Goal: Download file/media

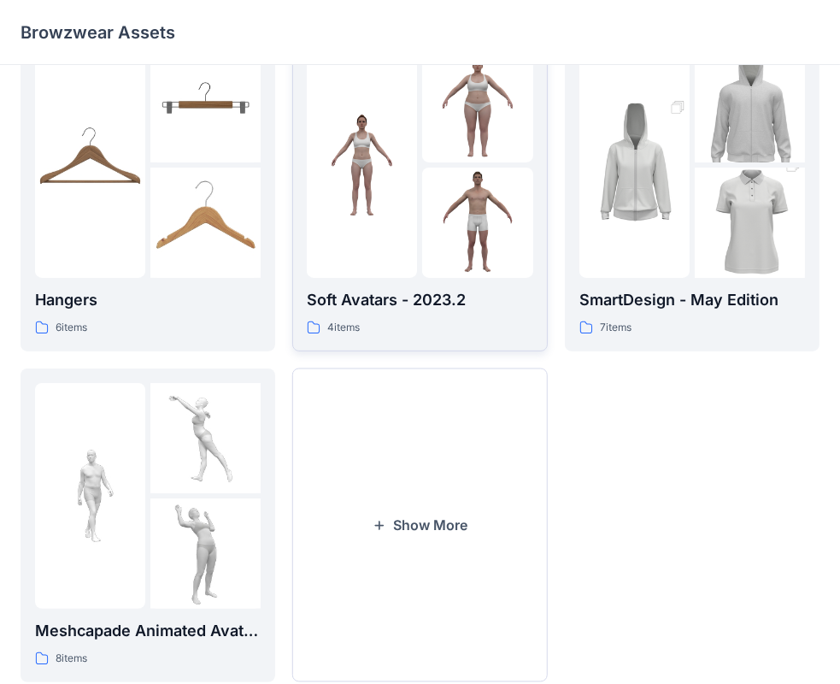
scroll to position [424, 0]
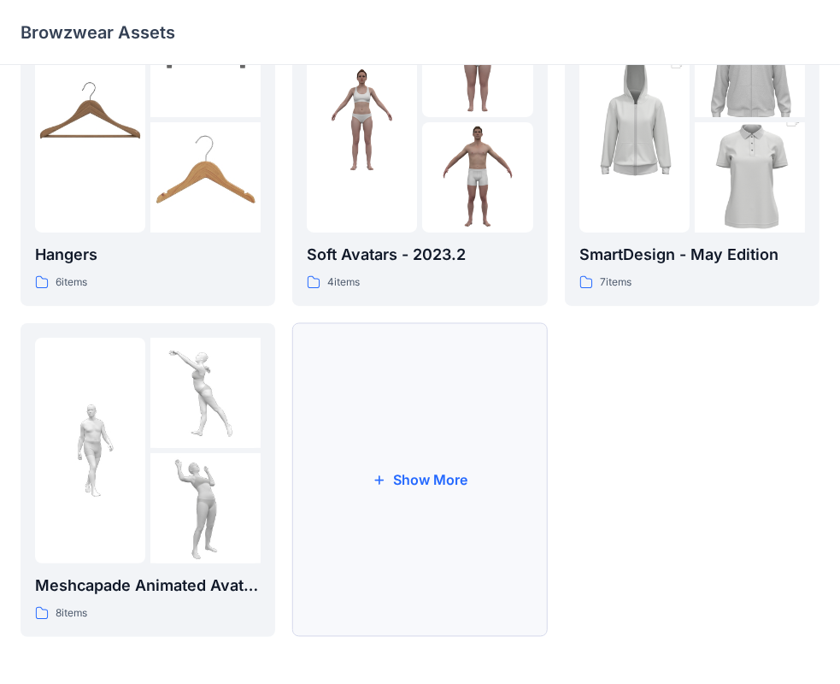
click at [439, 427] on button "Show More" at bounding box center [419, 480] width 255 height 314
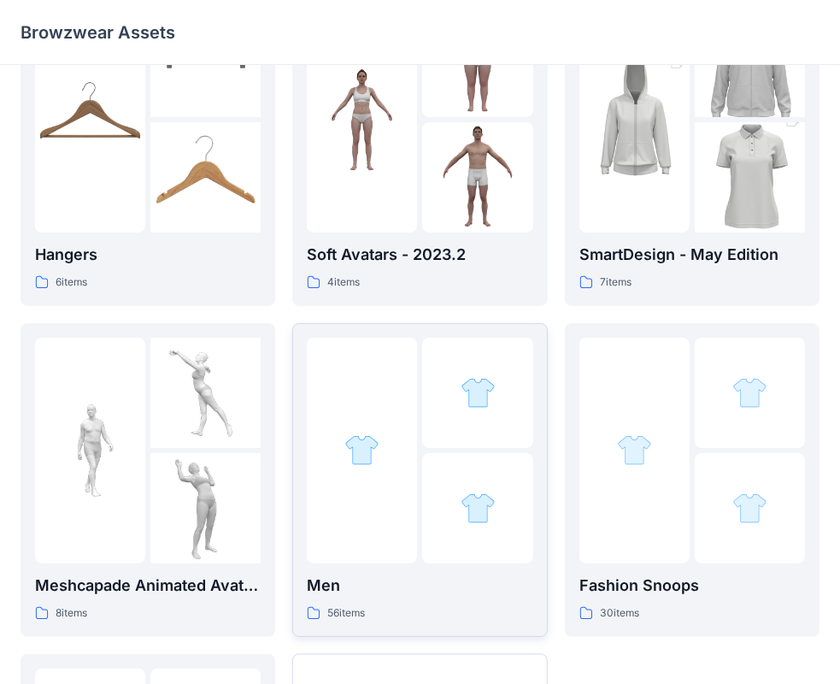
click at [365, 580] on p "Men" at bounding box center [420, 586] width 226 height 24
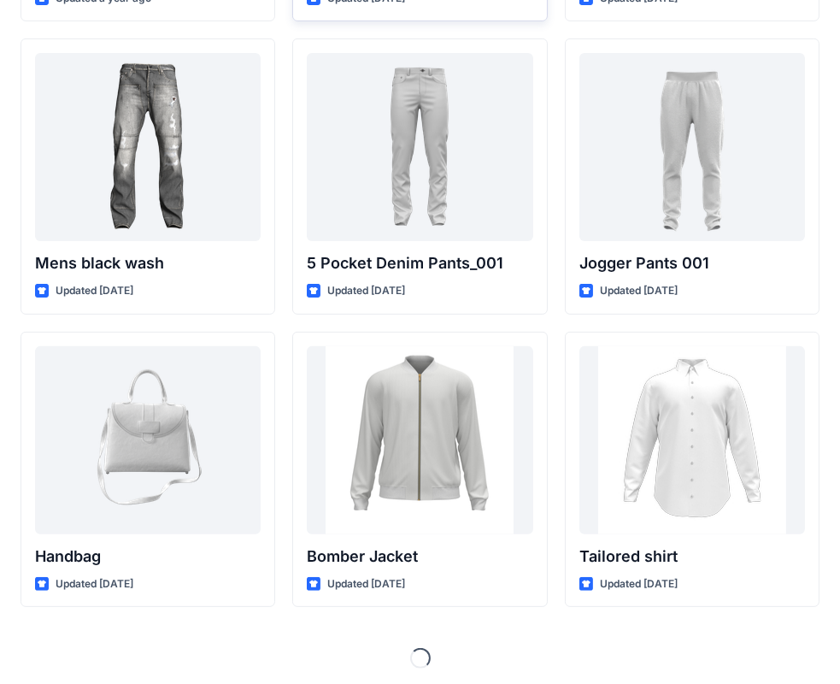
scroll to position [637, 0]
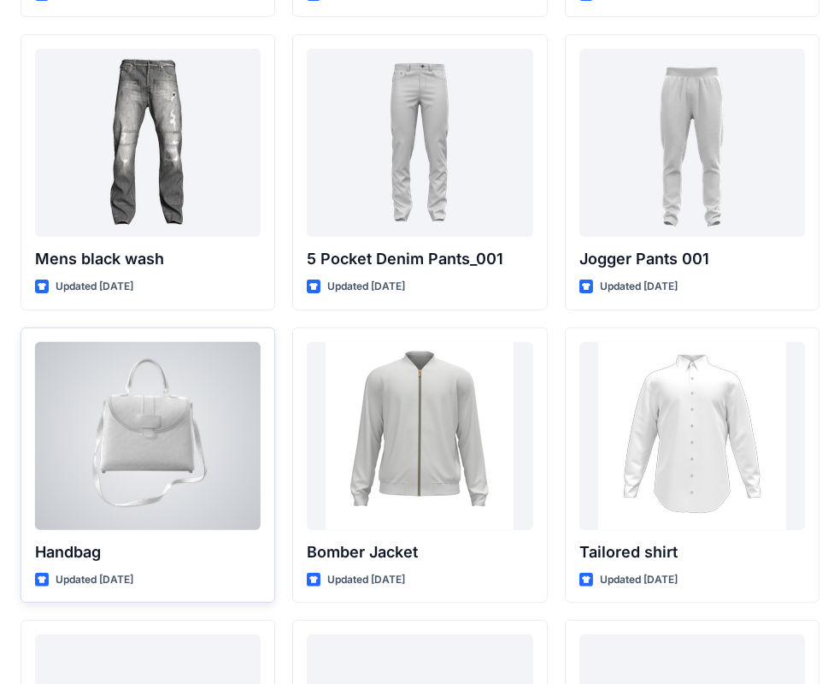
click at [195, 438] on div at bounding box center [148, 436] width 226 height 188
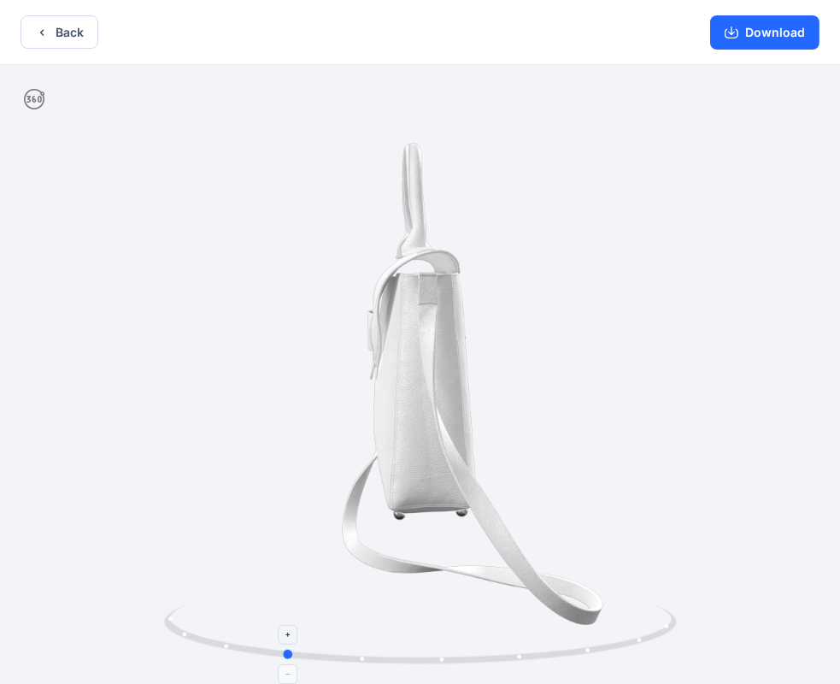
drag, startPoint x: 628, startPoint y: 631, endPoint x: 491, endPoint y: 655, distance: 138.9
click at [491, 655] on icon at bounding box center [422, 636] width 517 height 64
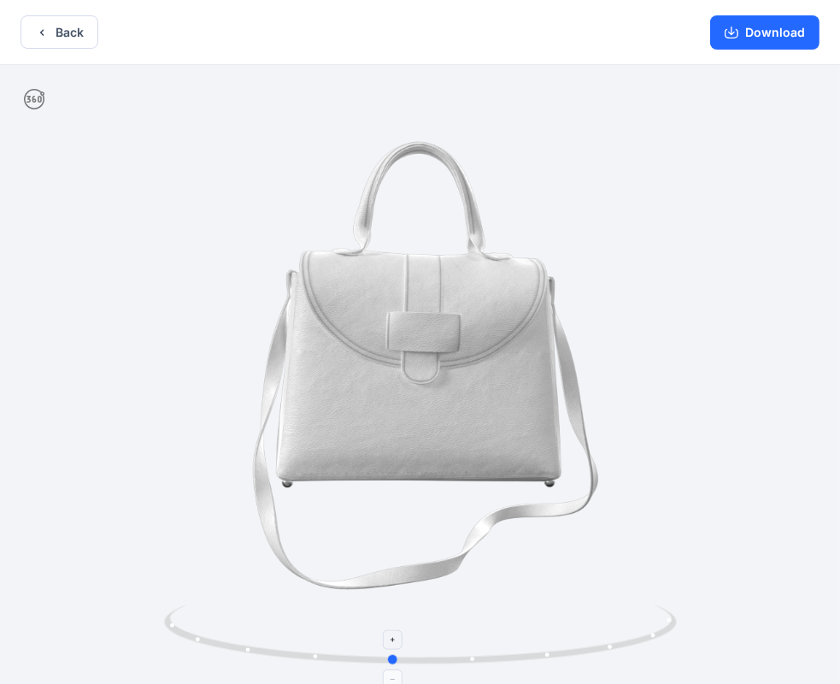
drag, startPoint x: 491, startPoint y: 655, endPoint x: 599, endPoint y: 650, distance: 108.7
click at [599, 650] on icon at bounding box center [422, 636] width 517 height 64
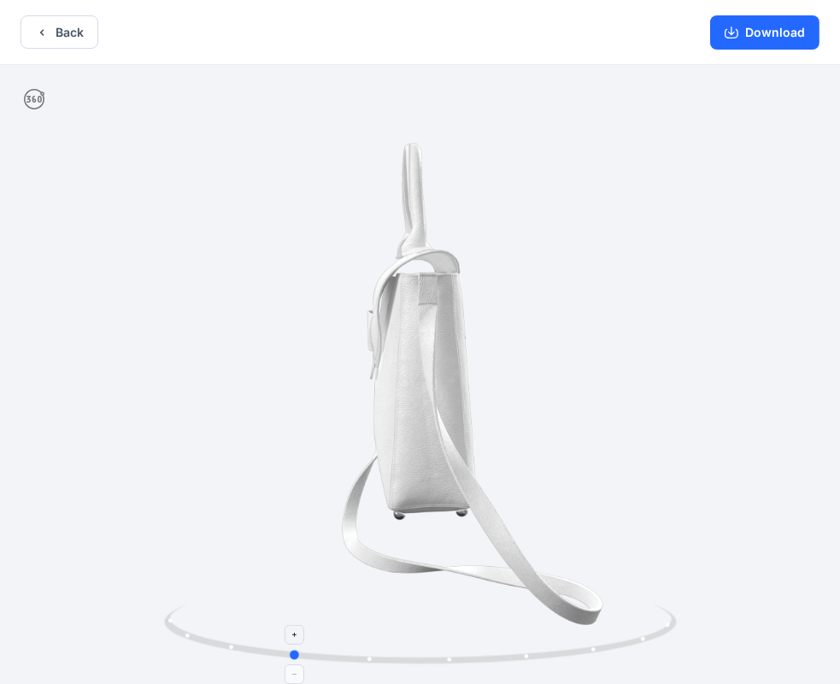
drag, startPoint x: 599, startPoint y: 650, endPoint x: 498, endPoint y: 665, distance: 102.9
click at [498, 665] on icon at bounding box center [422, 636] width 517 height 64
click at [762, 44] on button "Download" at bounding box center [764, 32] width 109 height 34
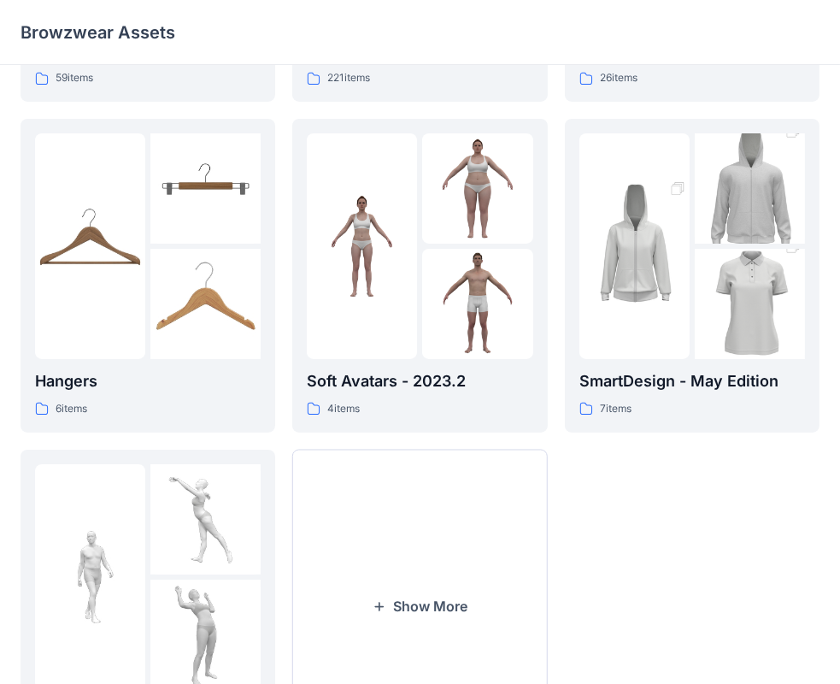
scroll to position [342, 0]
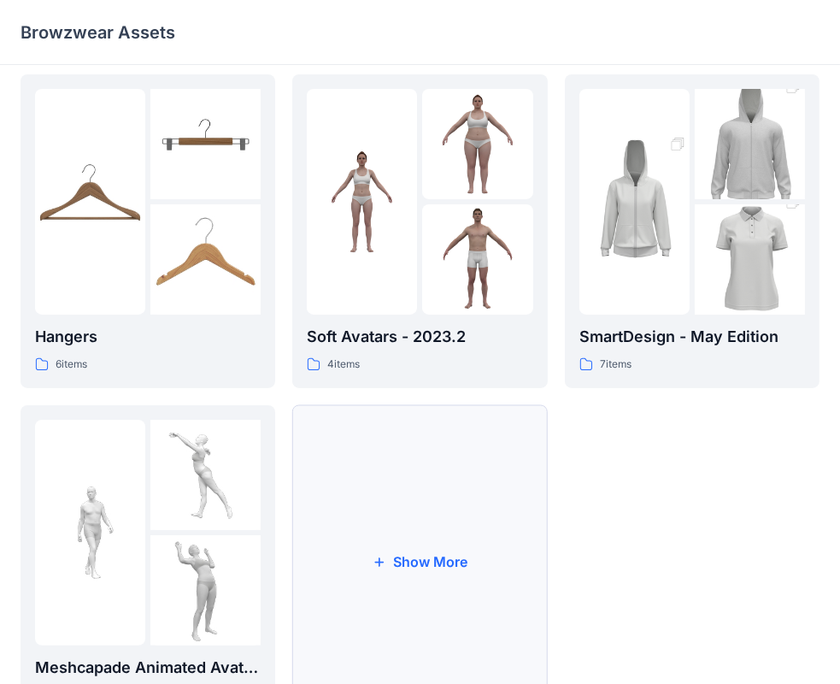
click at [451, 544] on button "Show More" at bounding box center [419, 562] width 255 height 314
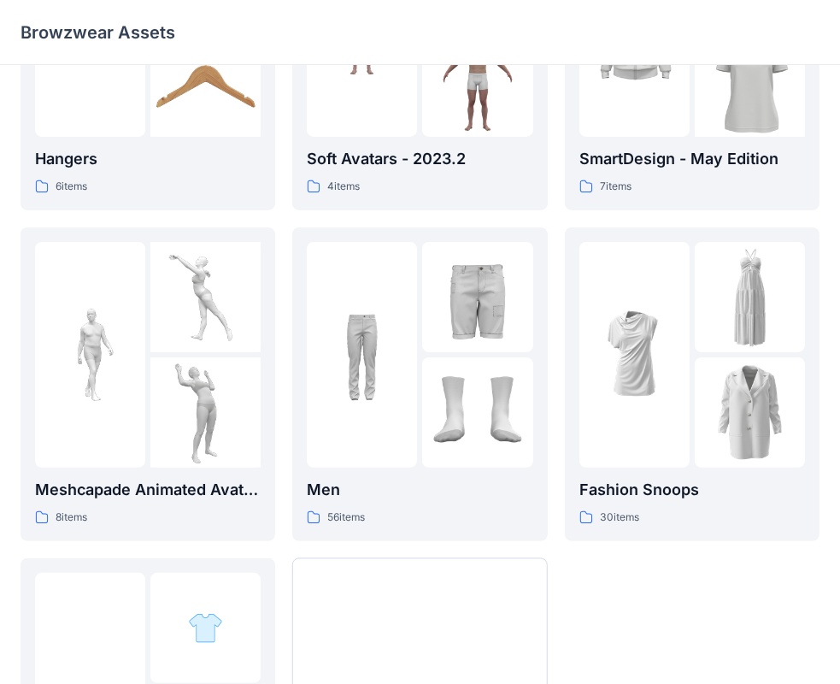
scroll to position [684, 0]
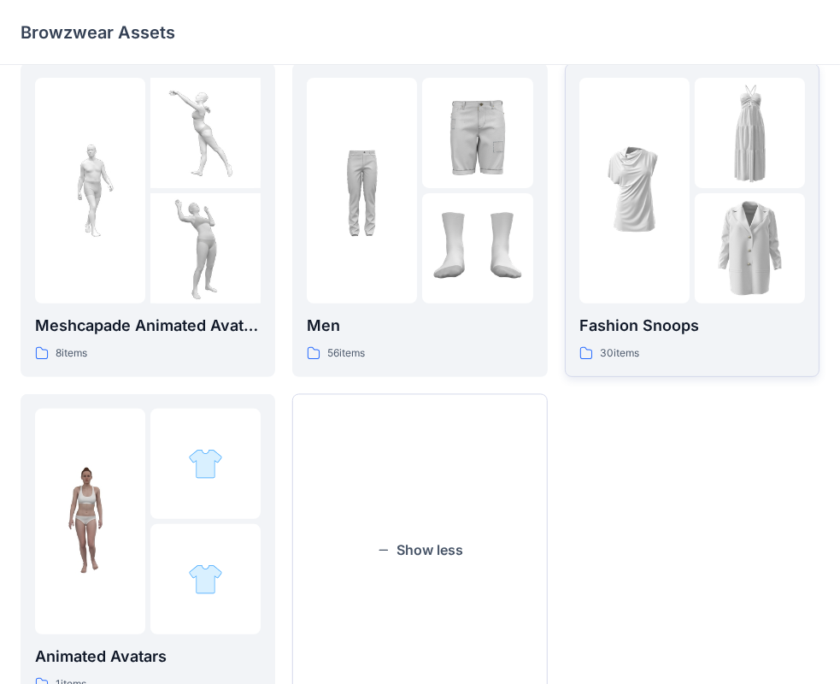
click at [676, 189] on img at bounding box center [635, 190] width 110 height 110
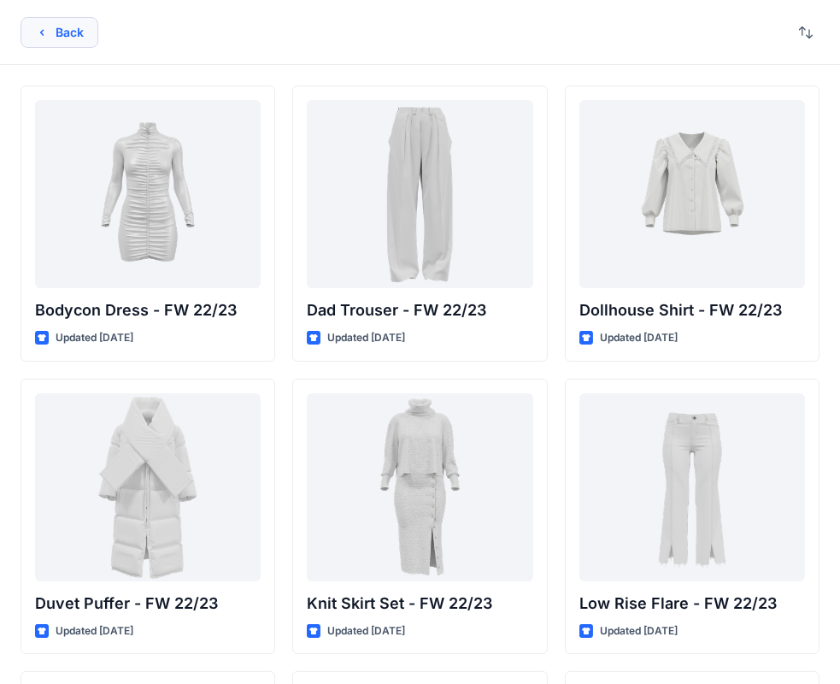
click at [81, 29] on button "Back" at bounding box center [60, 32] width 78 height 31
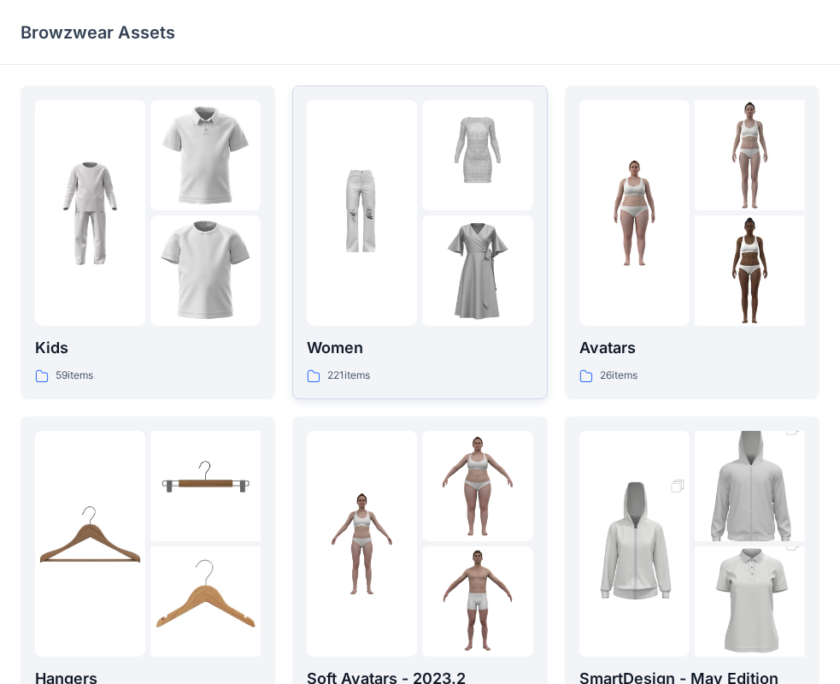
click at [385, 233] on img at bounding box center [362, 213] width 110 height 110
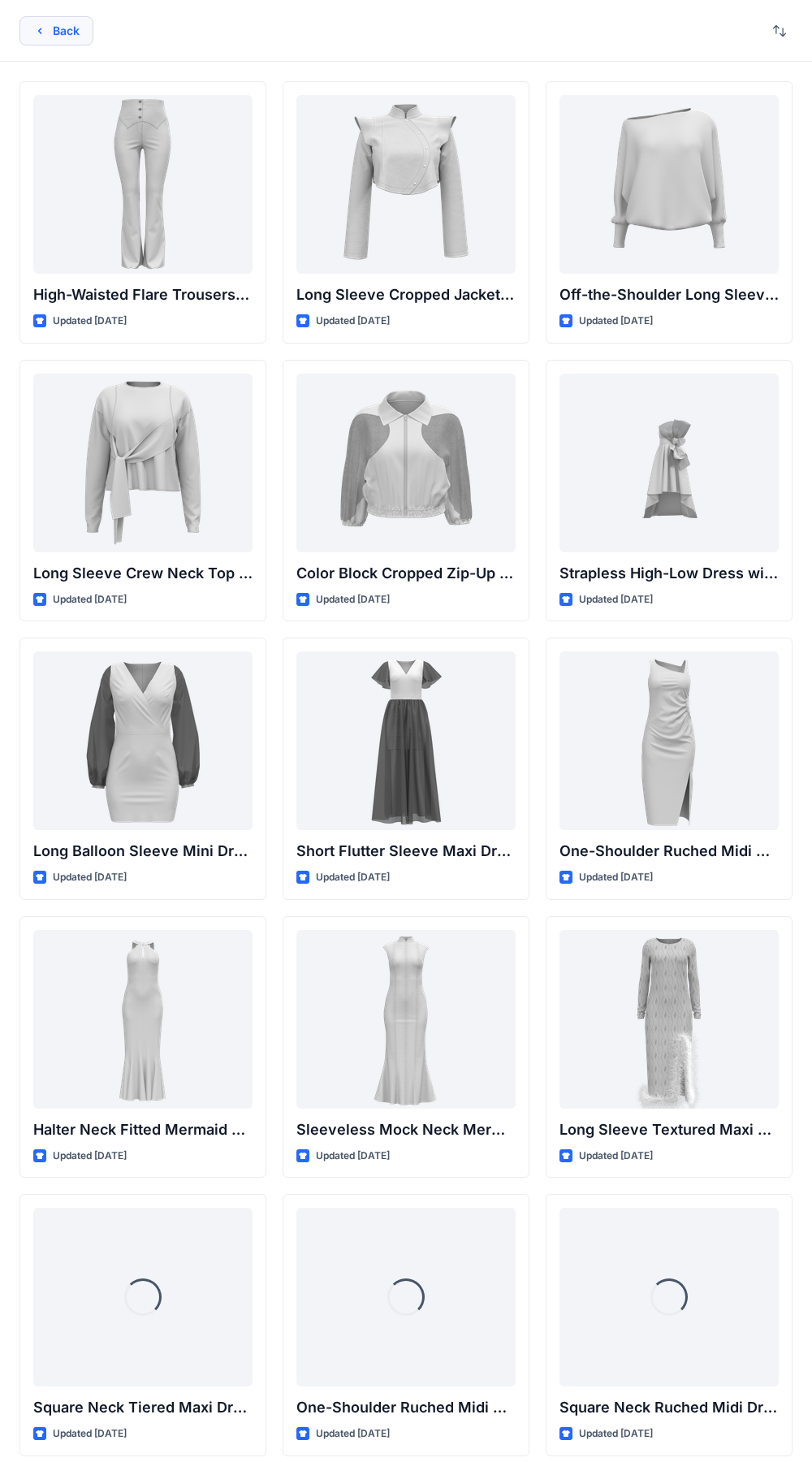
click at [53, 30] on button "Back" at bounding box center [57, 30] width 74 height 29
